Goal: Task Accomplishment & Management: Use online tool/utility

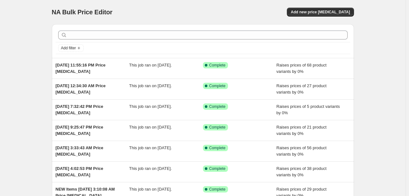
click at [336, 7] on div "NA Bulk Price Editor. This page is ready NA Bulk Price Editor Add new price [ME…" at bounding box center [203, 12] width 302 height 24
click at [335, 12] on span "Add new price [MEDICAL_DATA]" at bounding box center [320, 12] width 59 height 5
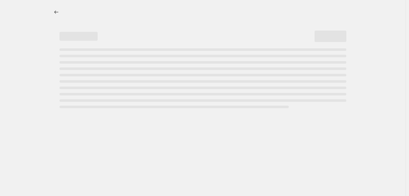
select select "percentage"
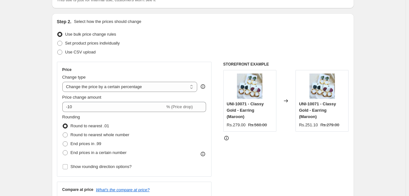
scroll to position [127, 0]
